Goal: Find specific page/section: Find specific page/section

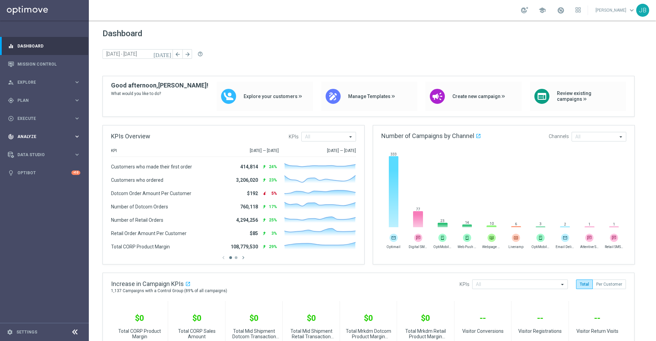
click at [41, 133] on div "track_changes Analyze keyboard_arrow_right" at bounding box center [44, 136] width 88 height 18
click at [41, 200] on span "BI Studio" at bounding box center [42, 202] width 49 height 4
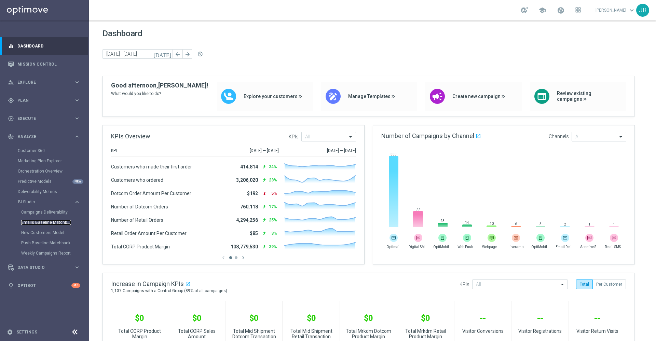
click at [46, 222] on link "Emails Baseline Matchback" at bounding box center [46, 222] width 50 height 5
